Goal: Task Accomplishment & Management: Manage account settings

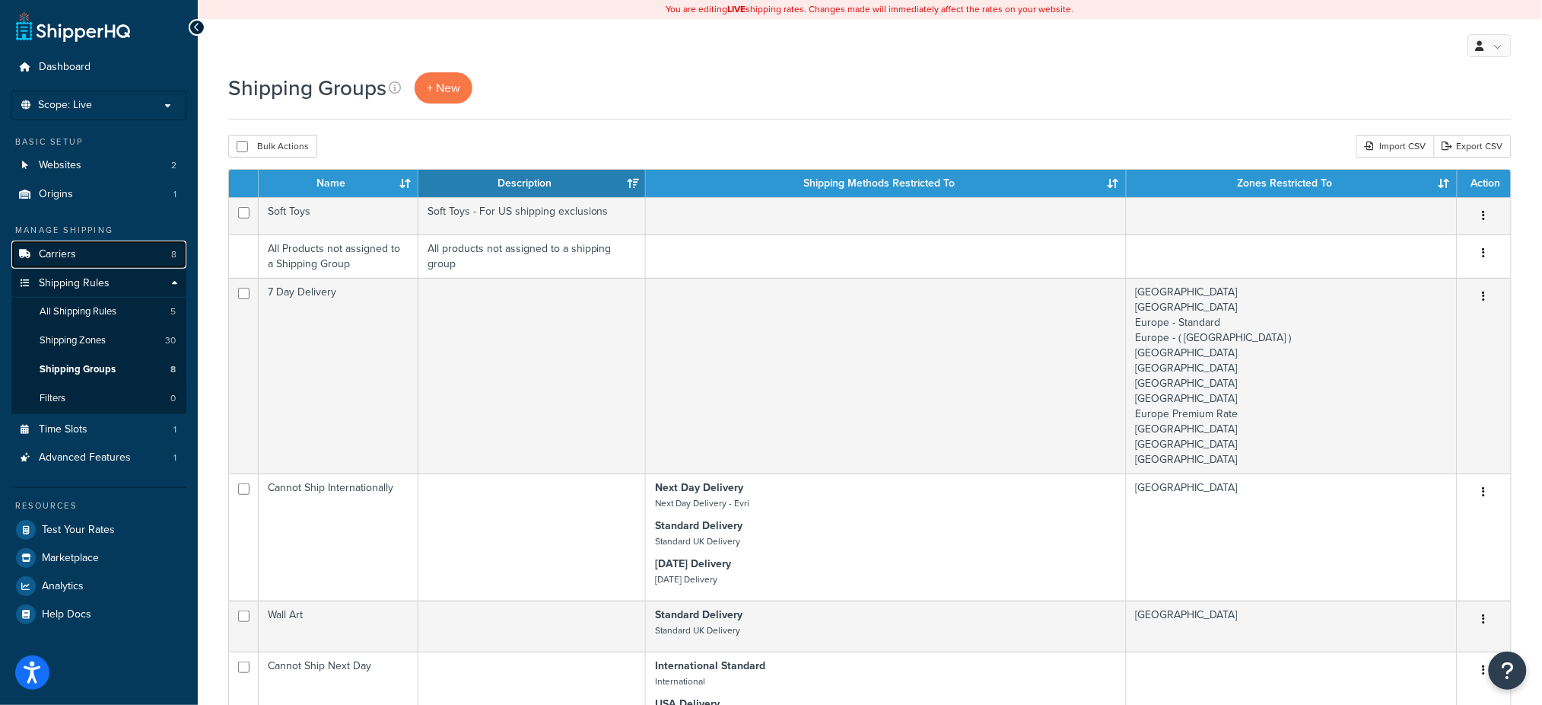
click at [107, 253] on link "Carriers 8" at bounding box center [98, 254] width 175 height 28
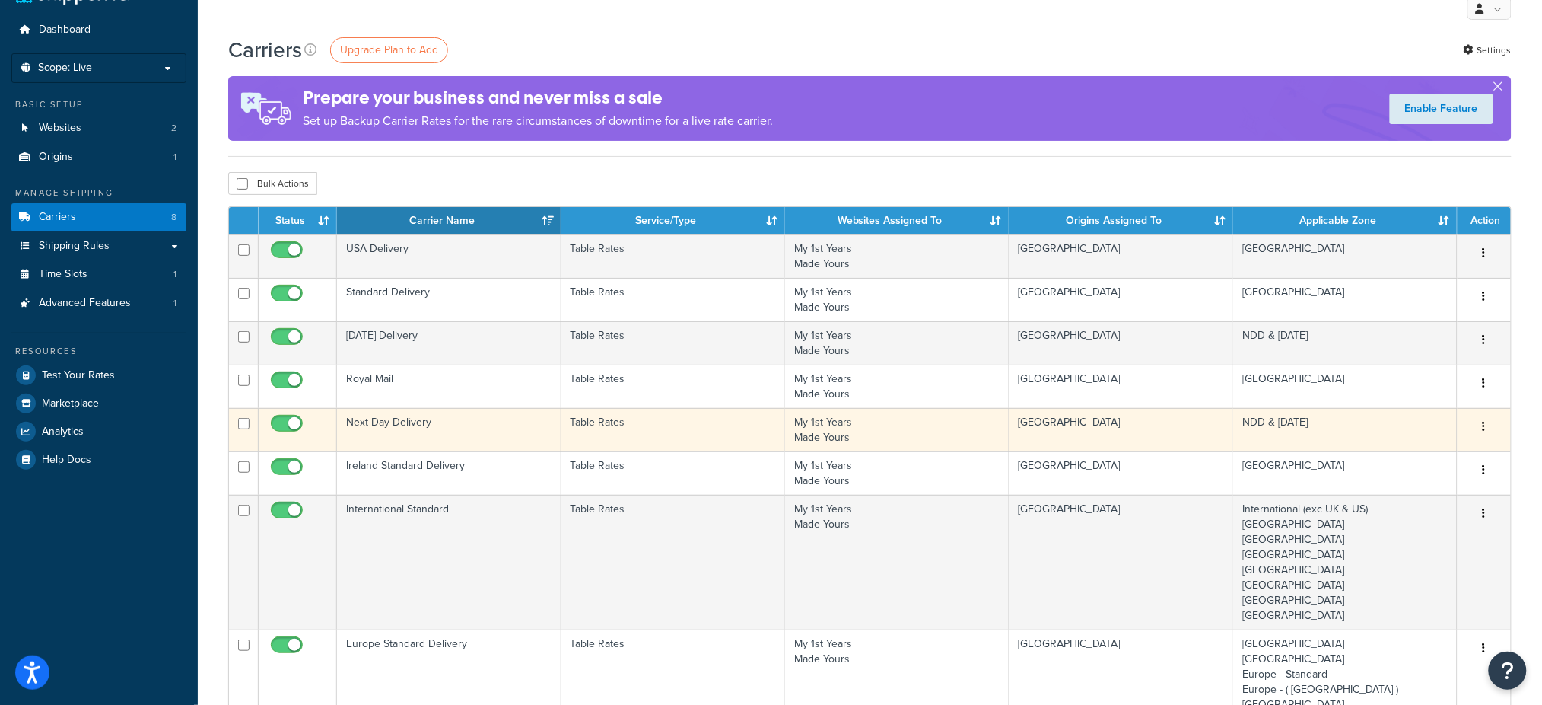
scroll to position [101, 0]
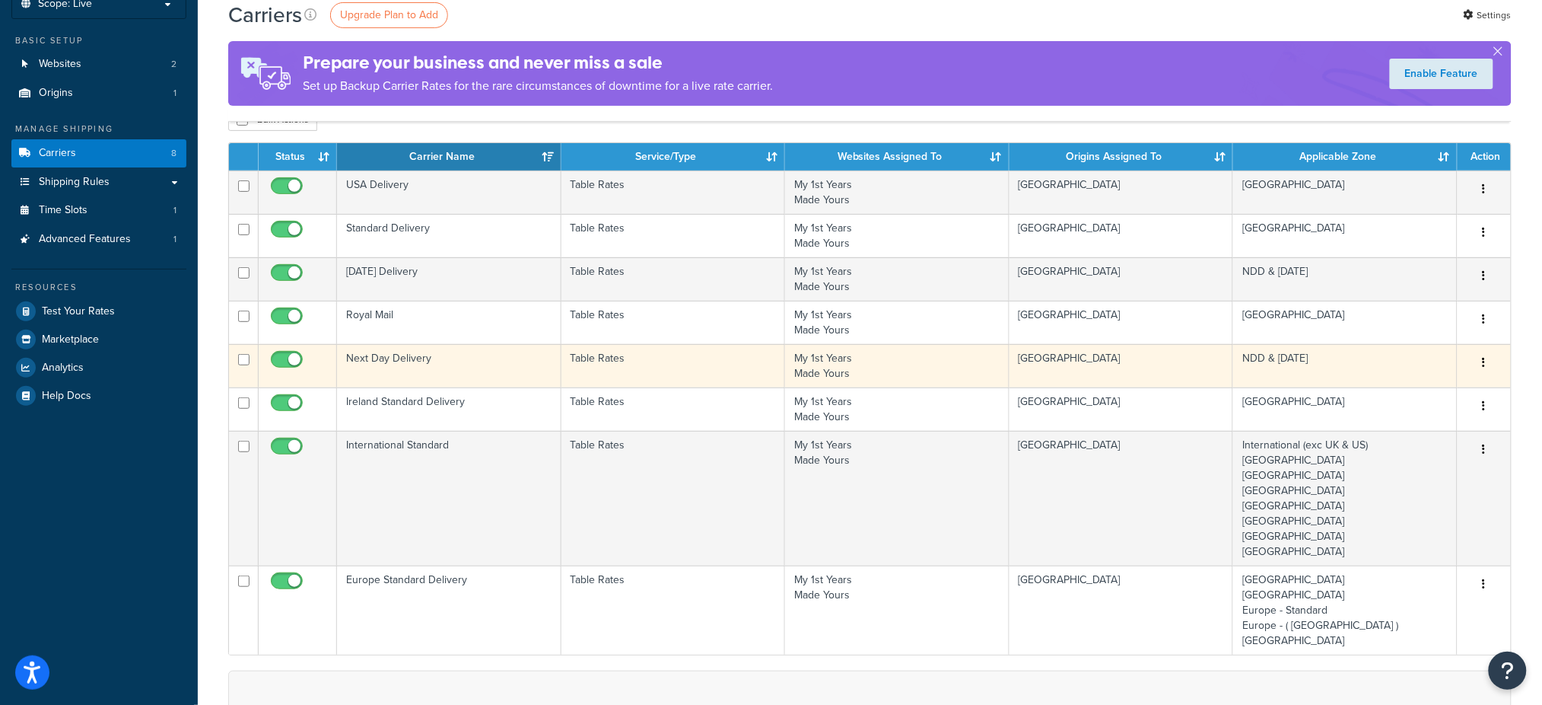
click at [421, 358] on td "Next Day Delivery" at bounding box center [449, 365] width 224 height 43
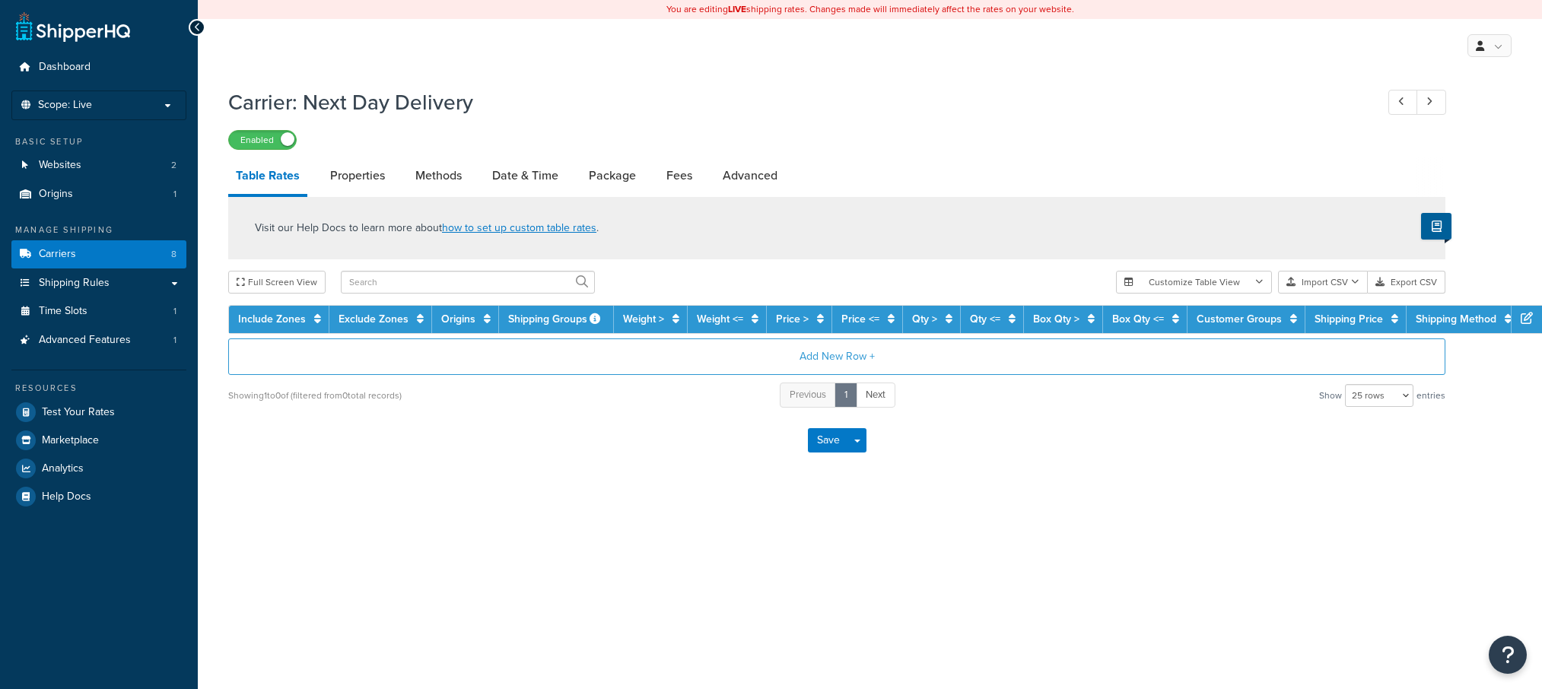
select select "25"
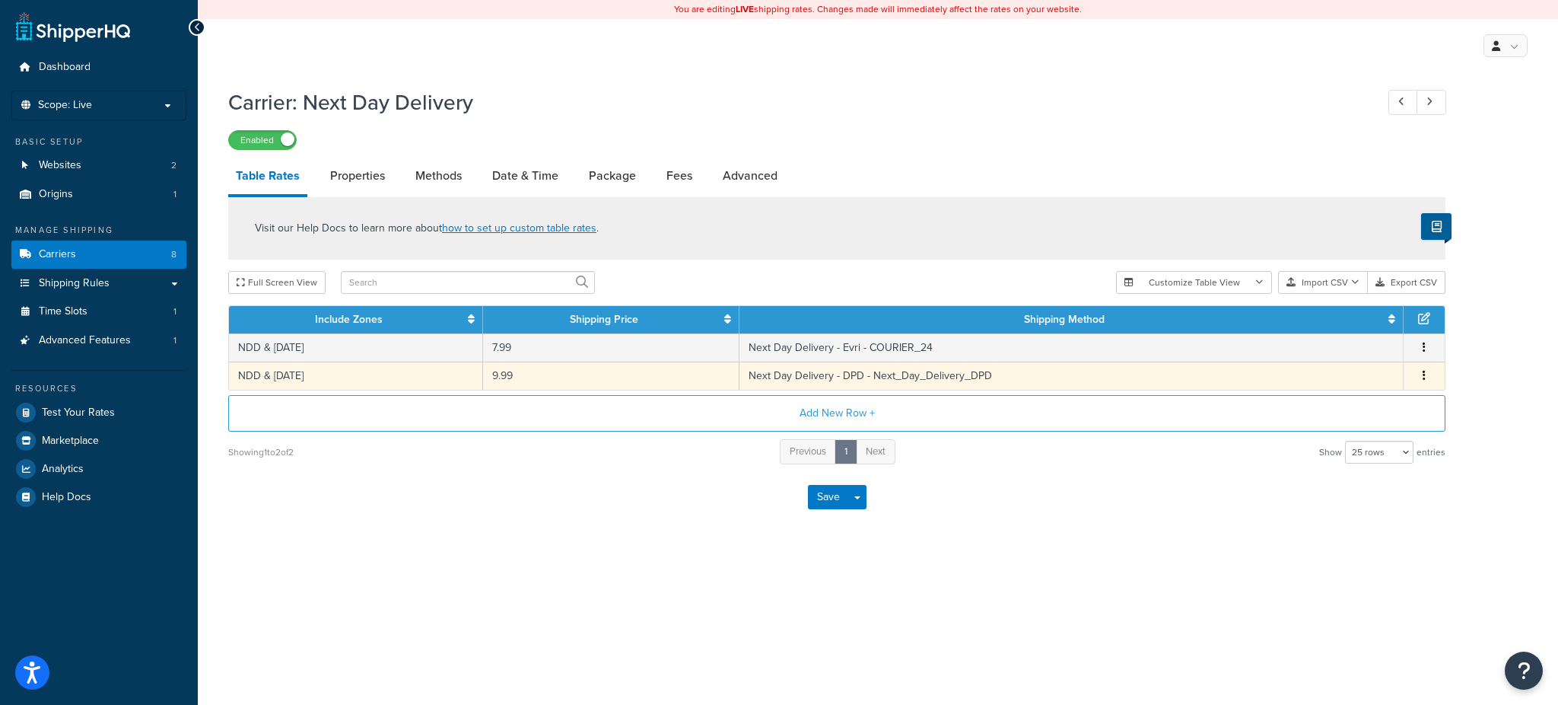
click at [595, 381] on td "9.99" at bounding box center [611, 375] width 256 height 28
select select "182205"
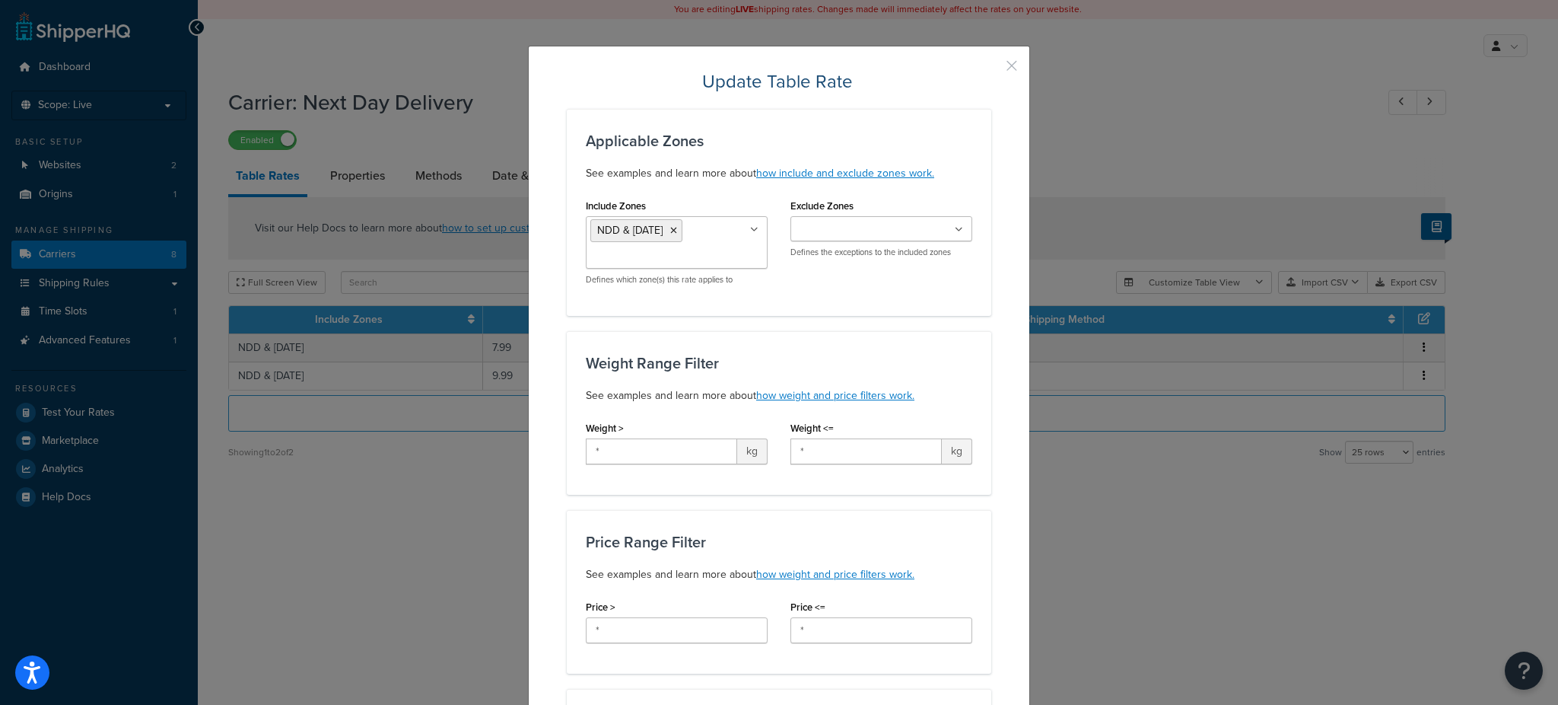
click at [992, 69] on button "button" at bounding box center [990, 71] width 4 height 4
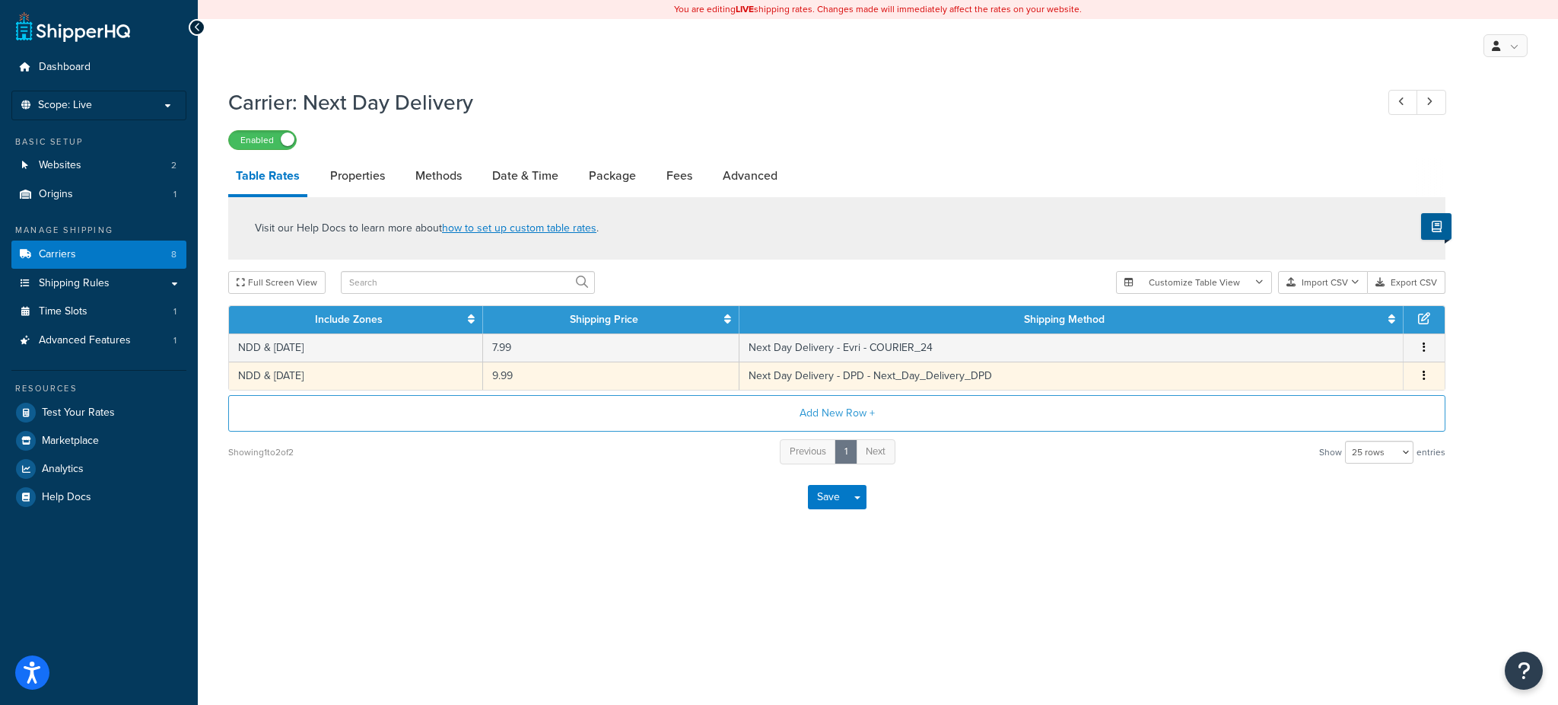
click at [1425, 377] on icon "button" at bounding box center [1424, 375] width 3 height 11
click at [604, 380] on td "9.99" at bounding box center [611, 375] width 256 height 28
select select "182205"
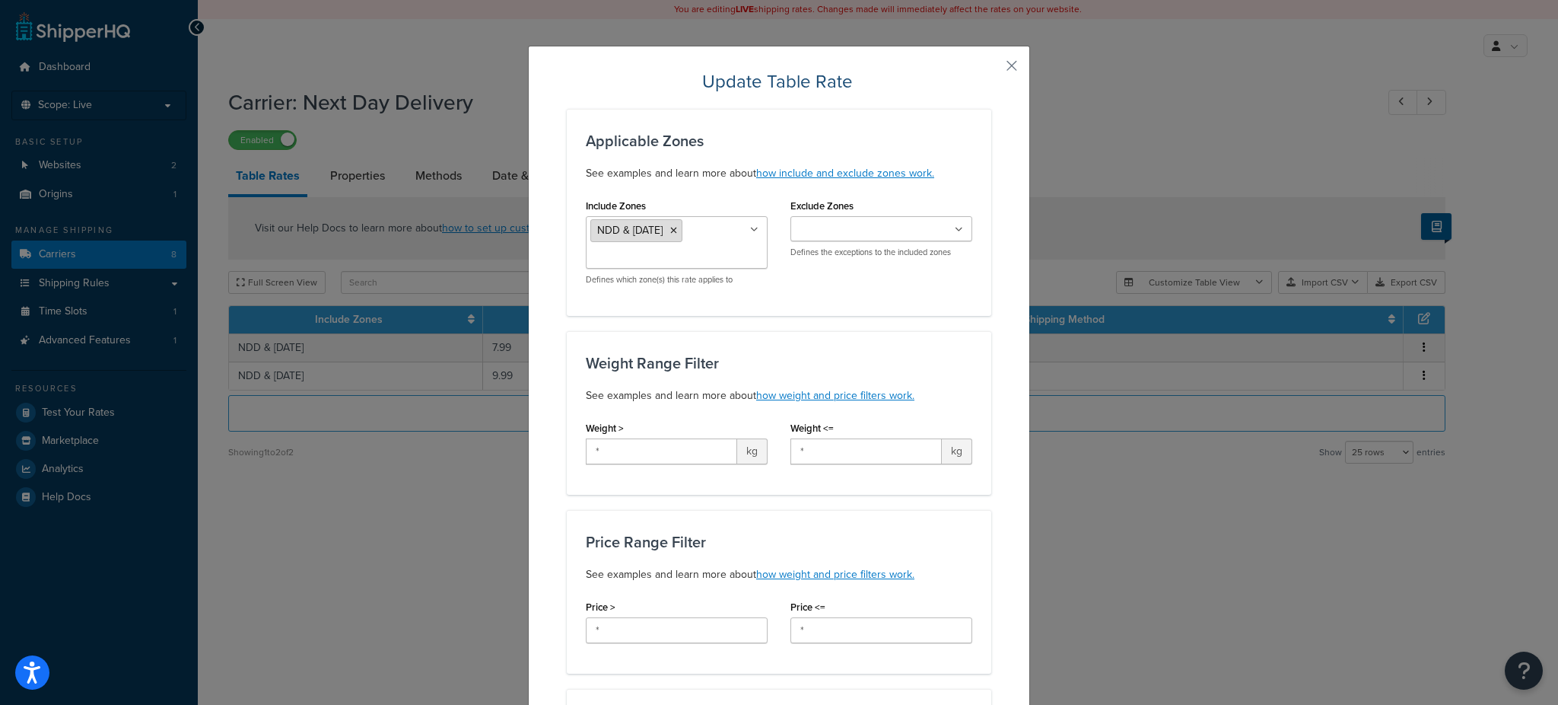
click at [680, 232] on li "NDD & [DATE]" at bounding box center [637, 230] width 92 height 23
click at [677, 228] on icon at bounding box center [673, 230] width 7 height 9
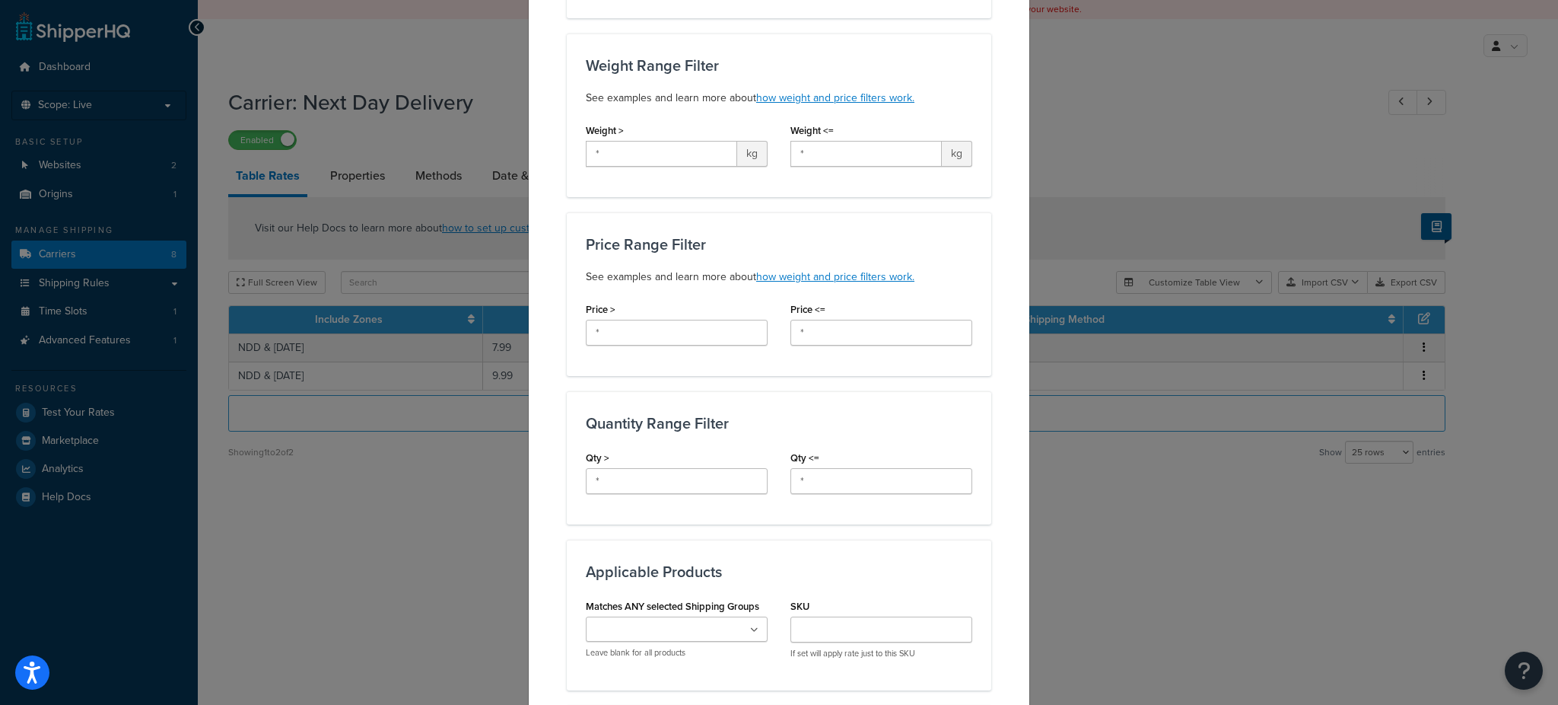
scroll to position [698, 0]
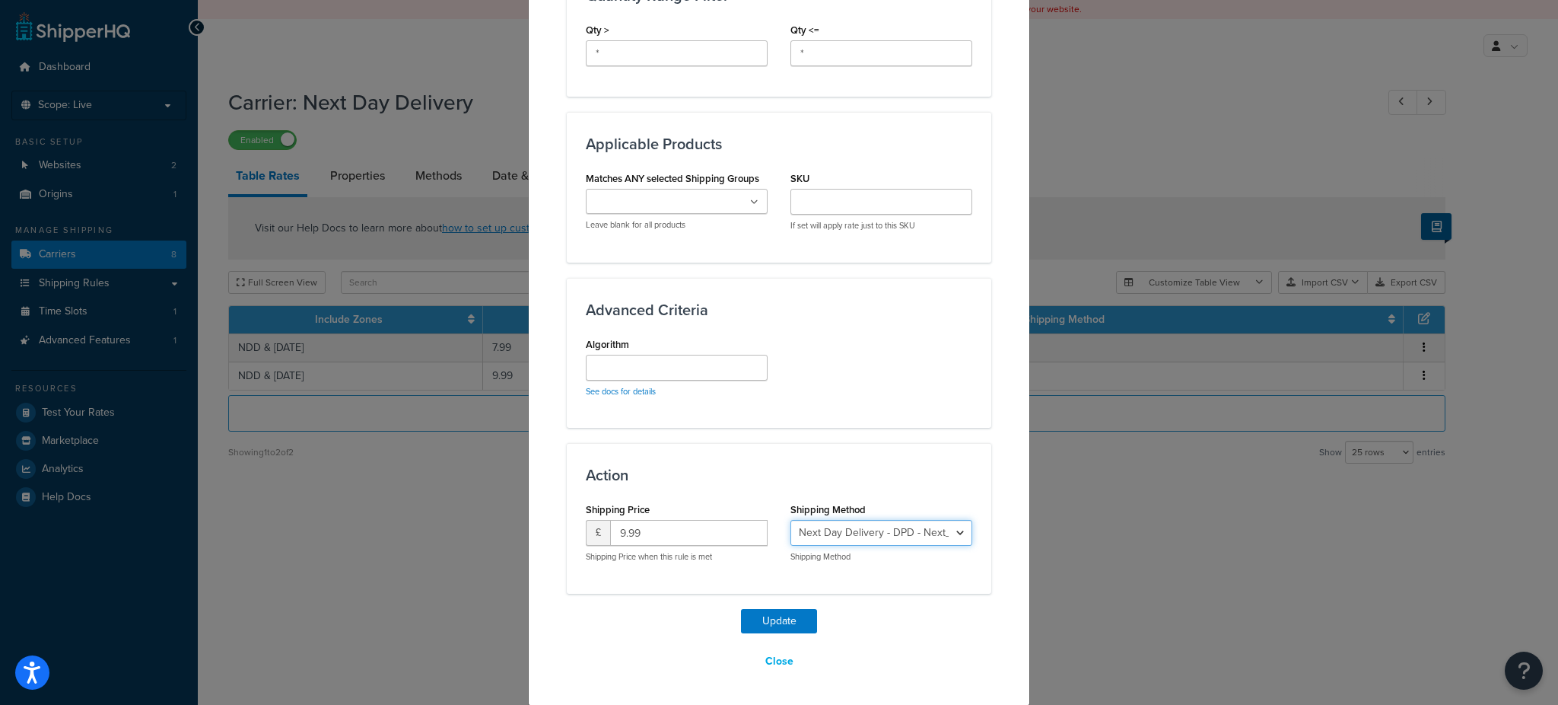
click at [874, 534] on select "Next Day Delivery - Evri - COURIER_24 Next Day Delivery - DPD - Next_Day_Delive…" at bounding box center [882, 533] width 182 height 26
click at [1303, 505] on div "Update Table Rate Applicable Zones See examples and learn more about how includ…" at bounding box center [779, 352] width 1558 height 705
click at [1421, 370] on div "Update Table Rate Applicable Zones See examples and learn more about how includ…" at bounding box center [779, 352] width 1558 height 705
click at [780, 665] on button "Close" at bounding box center [780, 661] width 48 height 26
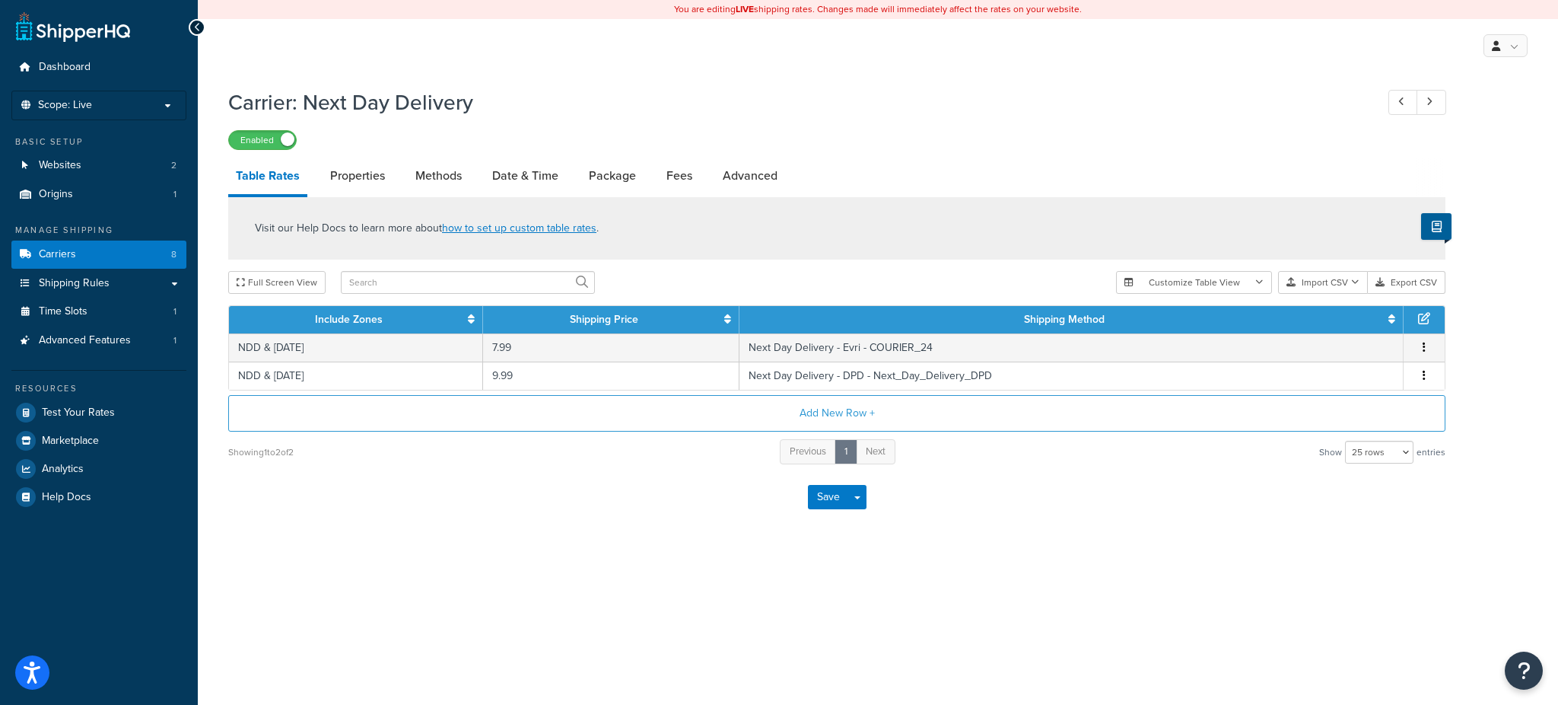
click at [1421, 378] on button "button" at bounding box center [1424, 376] width 12 height 17
click at [1374, 407] on div "Delete" at bounding box center [1347, 407] width 108 height 31
